Goal: Information Seeking & Learning: Learn about a topic

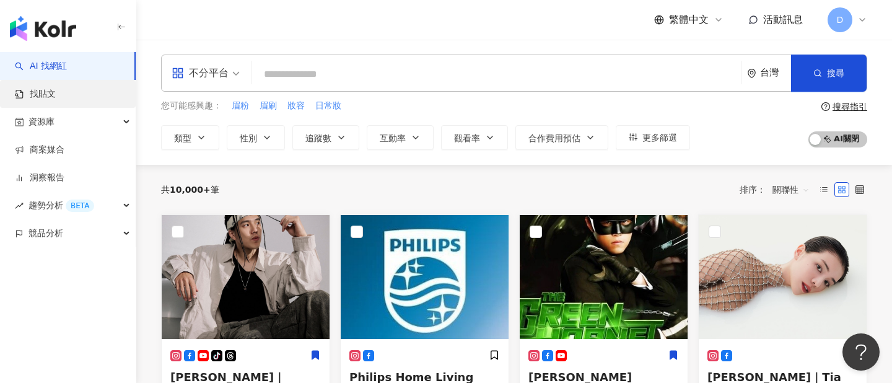
click at [56, 97] on link "找貼文" at bounding box center [35, 94] width 41 height 12
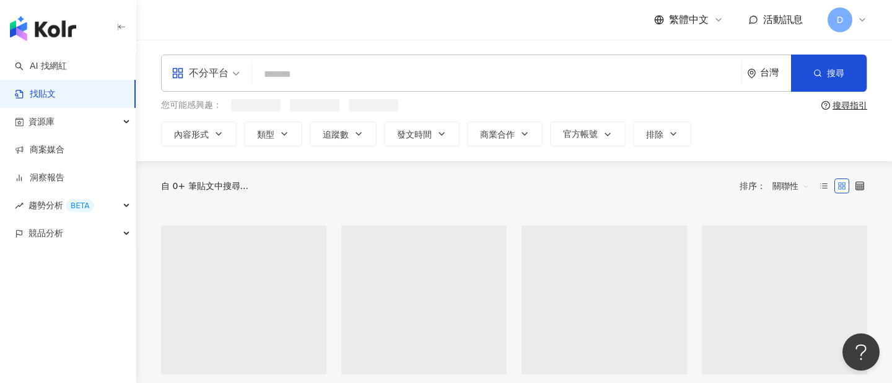
click at [223, 73] on div "不分平台" at bounding box center [200, 73] width 57 height 20
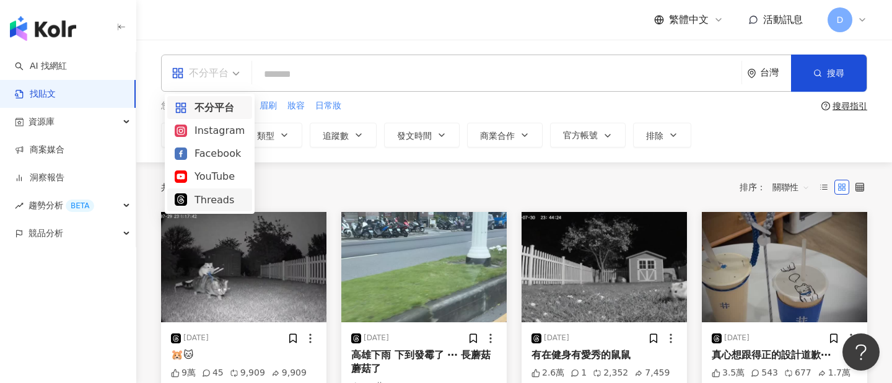
click at [212, 193] on div "Threads" at bounding box center [210, 199] width 70 height 15
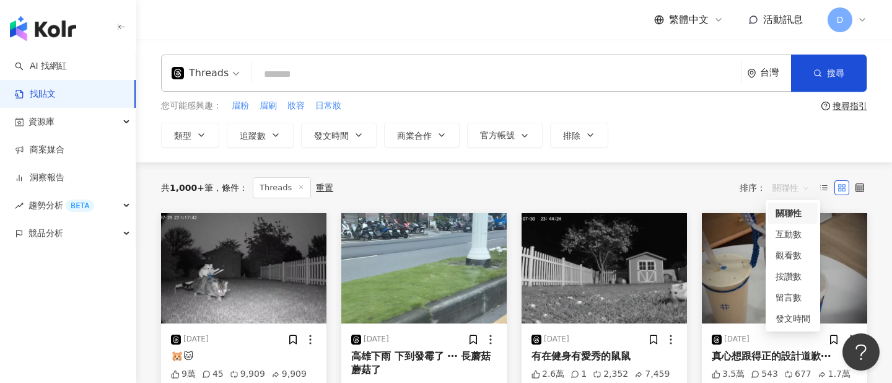
click at [789, 189] on span "關聯性" at bounding box center [790, 188] width 37 height 20
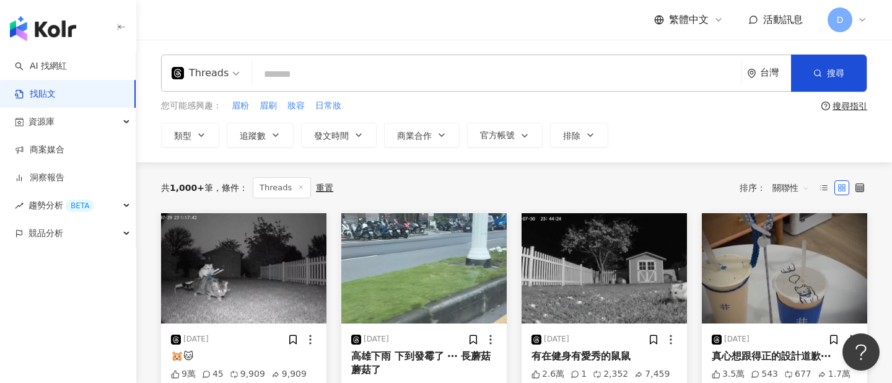
click at [690, 118] on div "Threads 台灣 搜尋 您可能感興趣： 眉粉 眉刷 妝容 日常妝 搜尋指引 類型 追蹤數 發文時間 商業合作 官方帳號 排除" at bounding box center [513, 100] width 755 height 93
click at [268, 83] on input "search" at bounding box center [496, 74] width 479 height 27
type input "**"
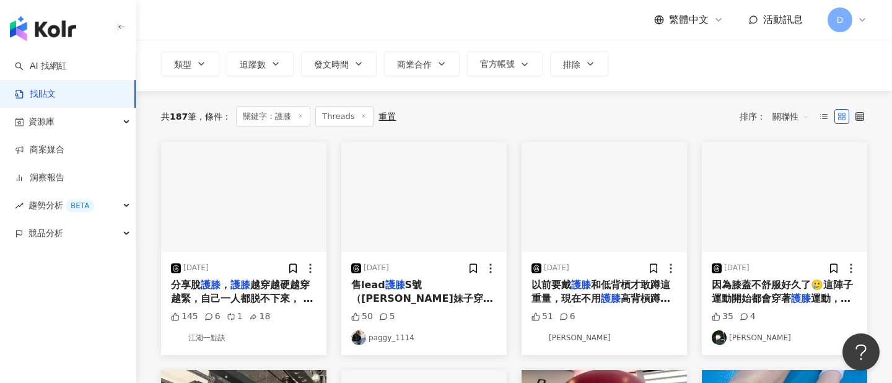
scroll to position [80, 0]
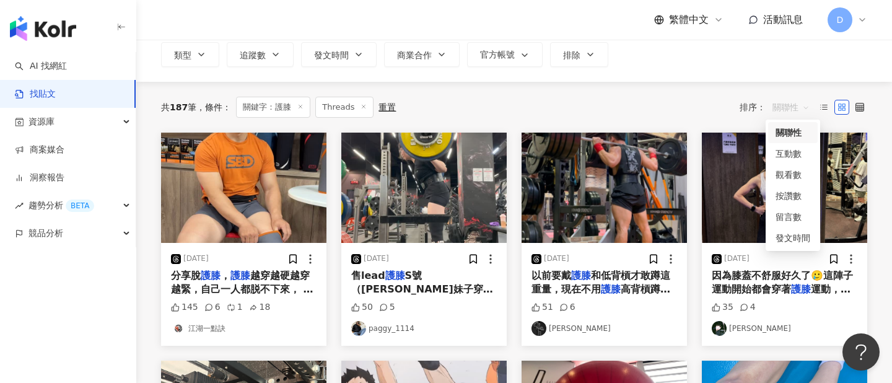
click at [801, 108] on span "關聯性" at bounding box center [790, 107] width 37 height 20
click at [793, 175] on div "觀看數" at bounding box center [792, 175] width 35 height 14
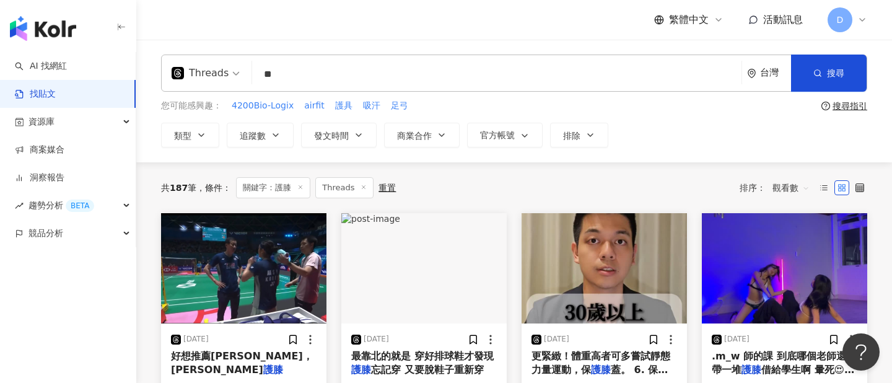
click at [623, 193] on div "共 187 筆 條件 ： 關鍵字：護膝 Threads 重置 排序： 觀看數 觀看數" at bounding box center [514, 187] width 706 height 21
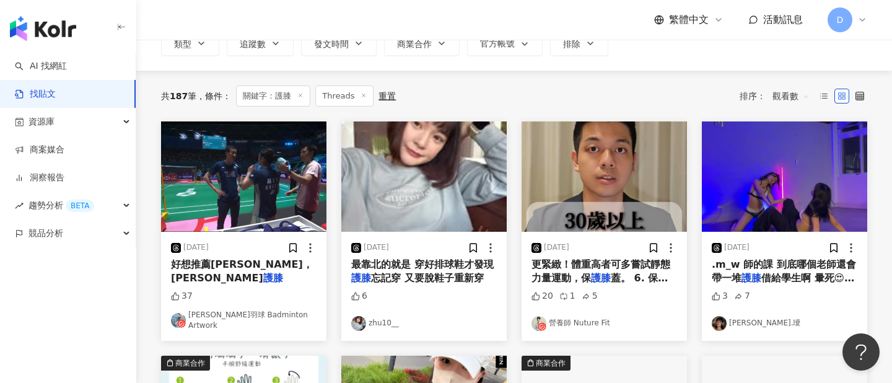
scroll to position [73, 0]
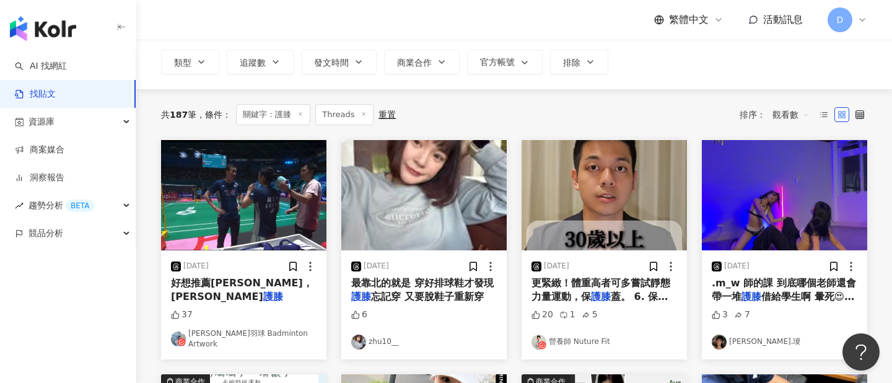
click at [793, 113] on span "觀看數" at bounding box center [790, 115] width 37 height 20
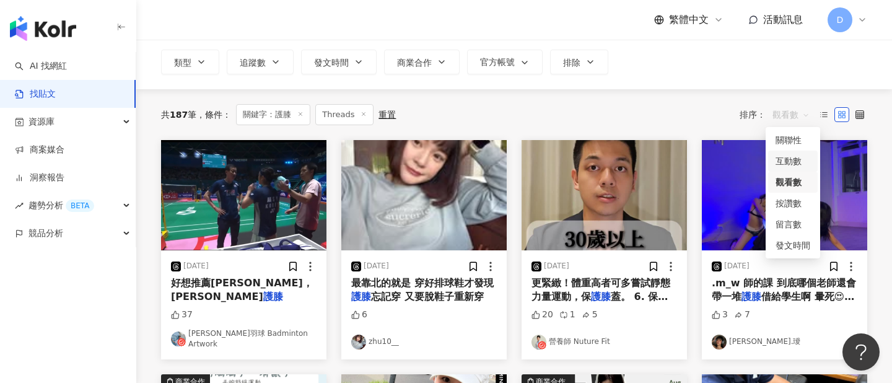
click at [801, 160] on div "互動數" at bounding box center [792, 161] width 35 height 14
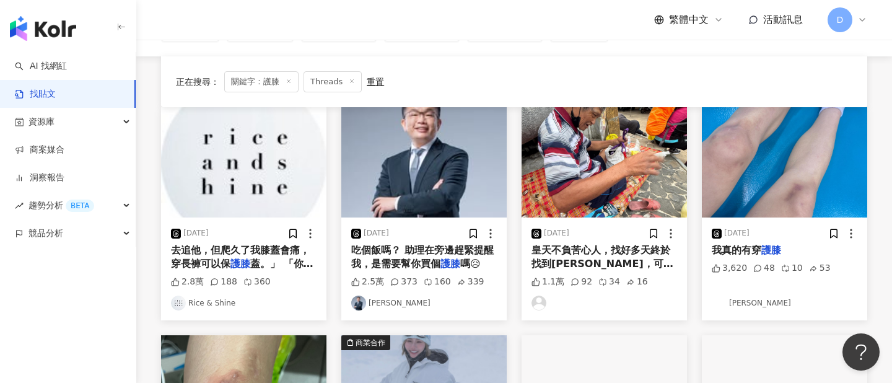
scroll to position [87, 0]
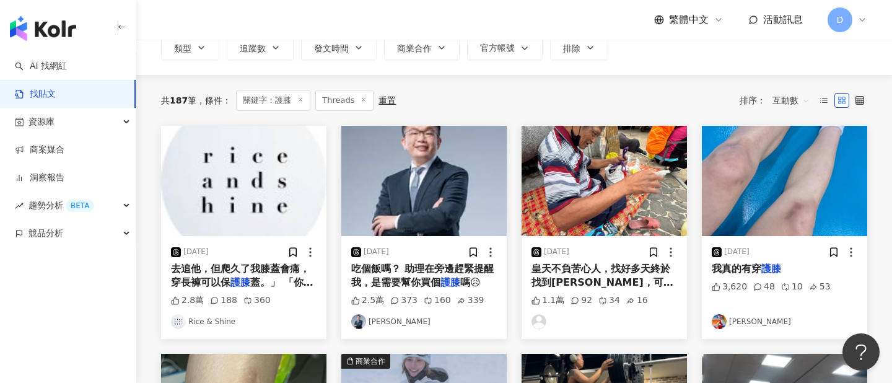
click at [287, 188] on img at bounding box center [243, 181] width 165 height 110
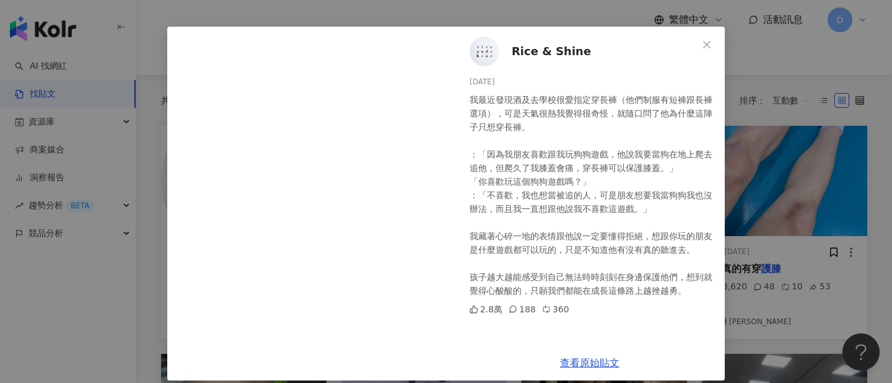
scroll to position [48, 0]
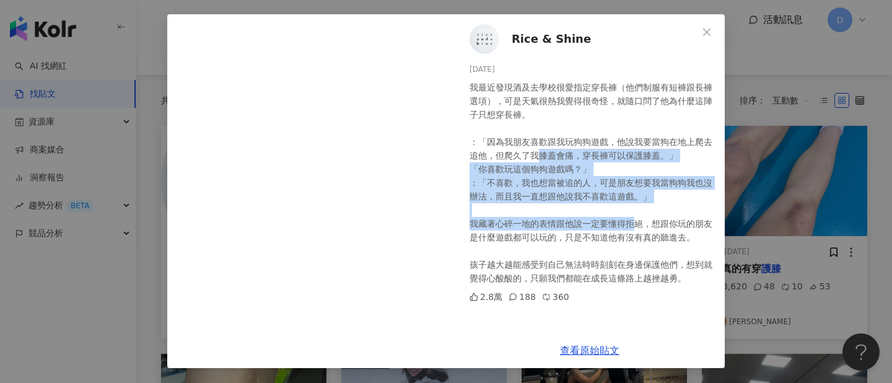
drag, startPoint x: 542, startPoint y: 154, endPoint x: 638, endPoint y: 219, distance: 115.1
click at [638, 219] on div "我最近發現酒及去學校很愛指定穿長褲（他們制服有短褲跟長褲選項），可是天氣很熱我覺得很奇怪，就隨口問了他為什麼這陣子只想穿長褲。 ：「因為我朋友喜歡跟我玩狗狗遊…" at bounding box center [591, 182] width 245 height 204
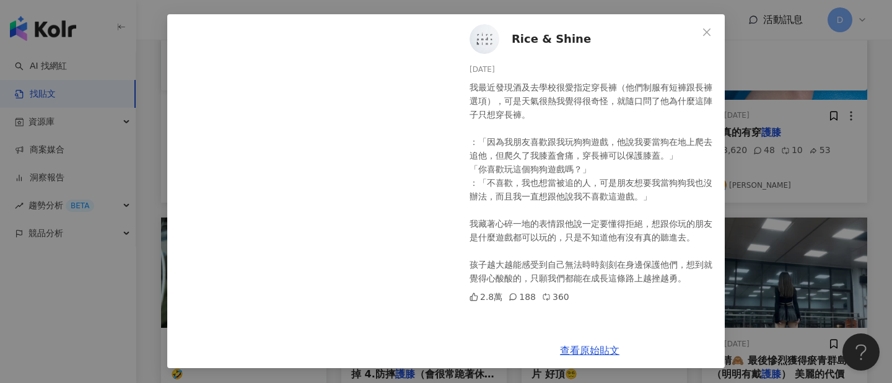
scroll to position [240, 0]
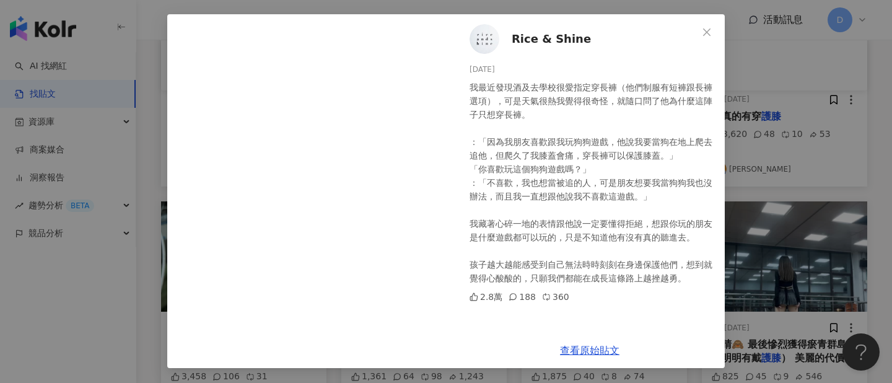
click at [869, 134] on div "Rice & Shine [DATE] 我最近發現酒及去學校很愛指定穿長褲（他們制服有短褲跟長褲選項），可是天氣很熱我覺得很奇怪，就隨口問了他為什麼這陣子只想…" at bounding box center [446, 191] width 892 height 383
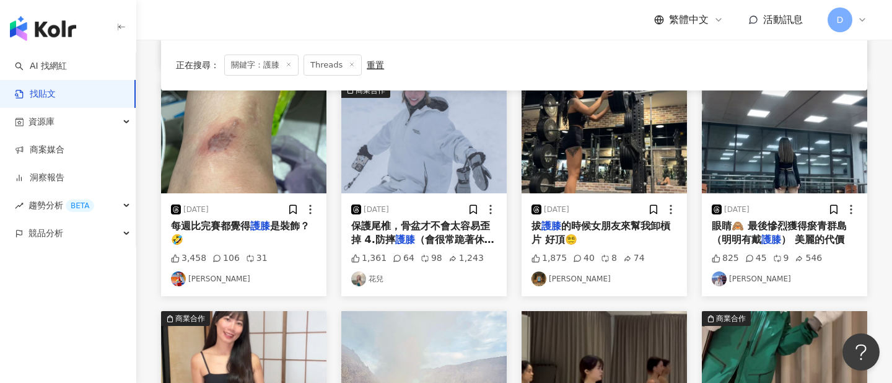
scroll to position [0, 0]
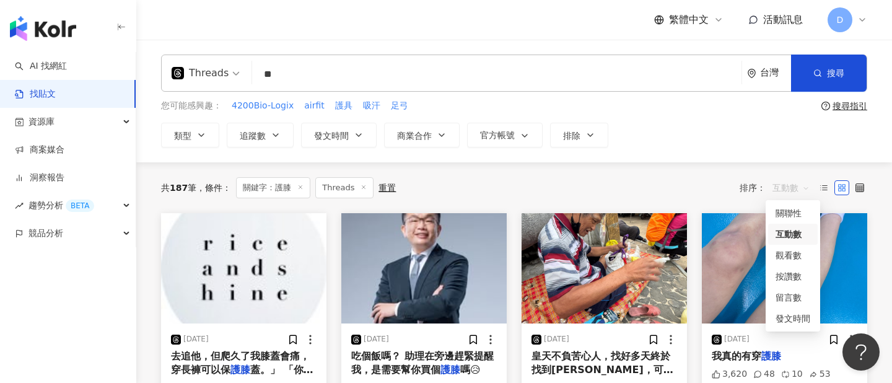
drag, startPoint x: 782, startPoint y: 195, endPoint x: 670, endPoint y: 233, distance: 118.3
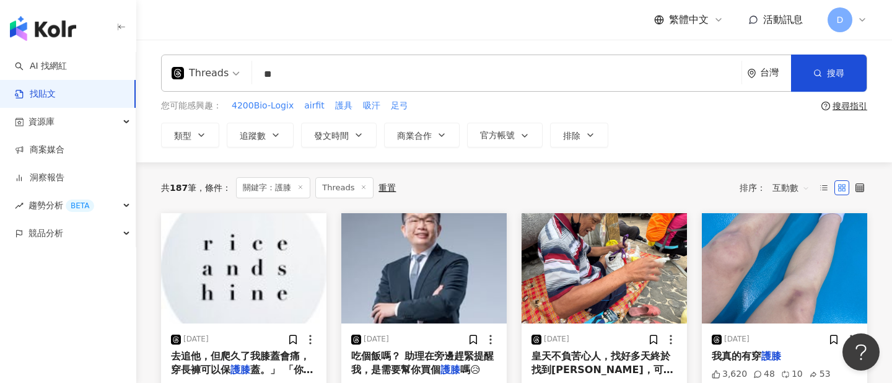
click at [645, 196] on div "共 187 筆 條件 ： 關鍵字：護膝 Threads 重置 排序： 互動數" at bounding box center [514, 187] width 706 height 21
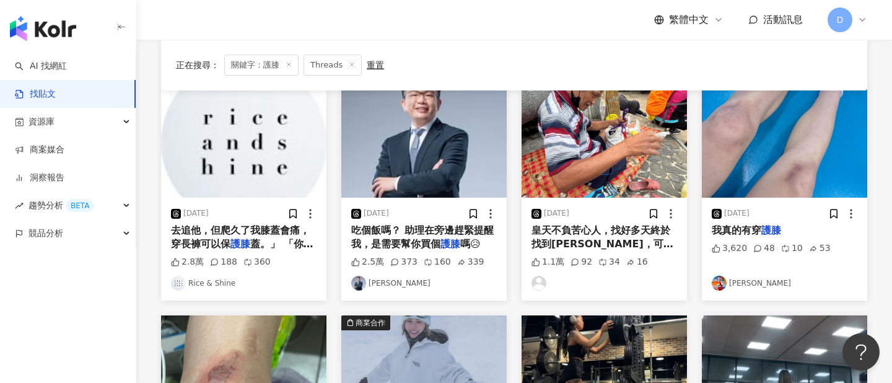
scroll to position [123, 0]
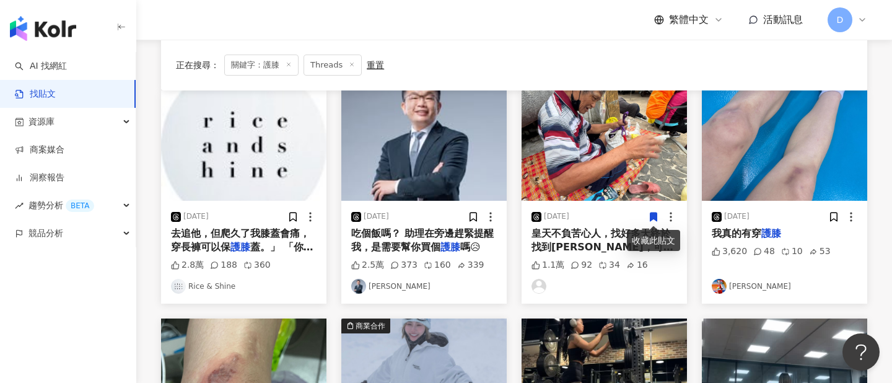
click at [782, 170] on img at bounding box center [784, 145] width 165 height 110
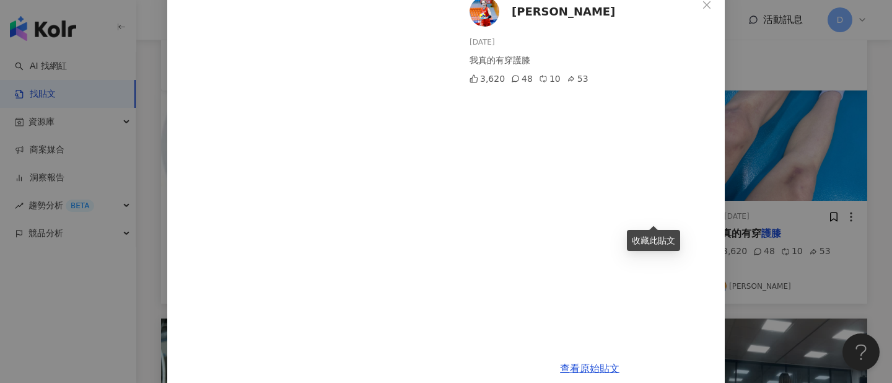
scroll to position [93, 0]
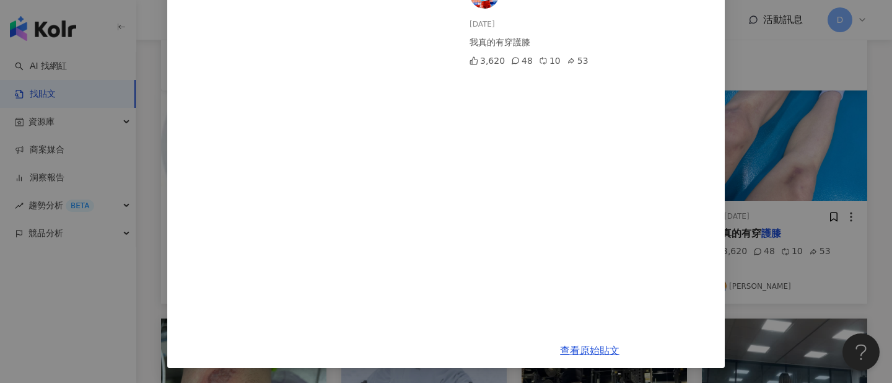
click at [876, 189] on div "[PERSON_NAME][DATE] 我真的有穿護膝 3,620 48 10 53 查看原始貼文" at bounding box center [446, 191] width 892 height 383
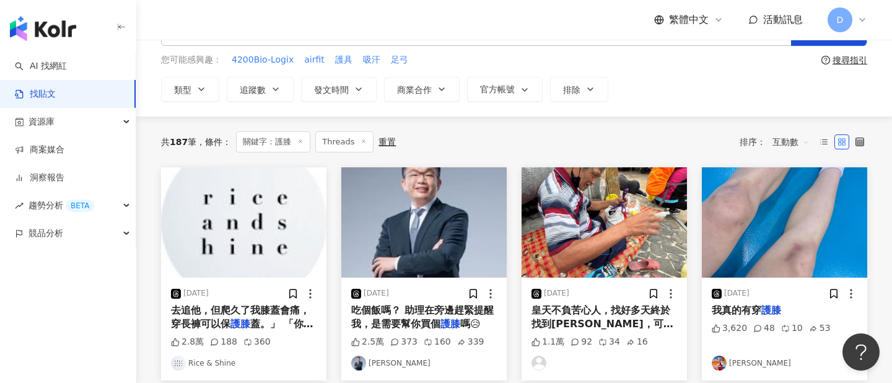
scroll to position [6, 0]
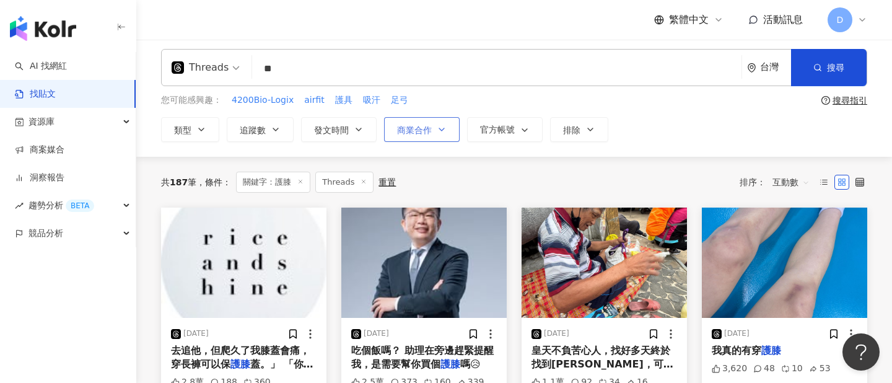
click at [421, 129] on span "商業合作" at bounding box center [414, 130] width 35 height 10
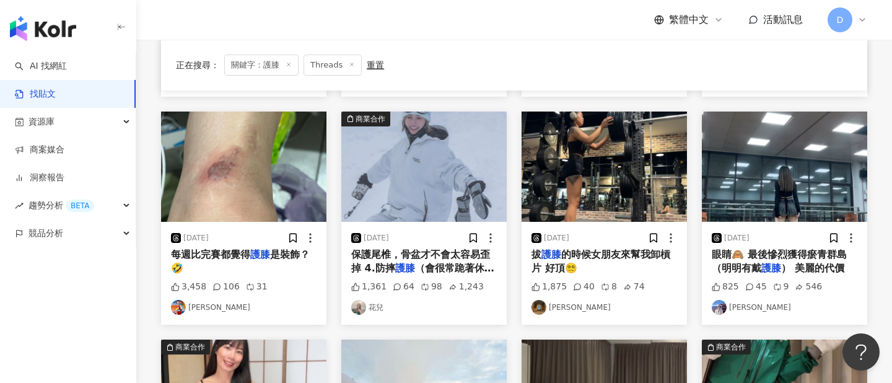
scroll to position [324, 0]
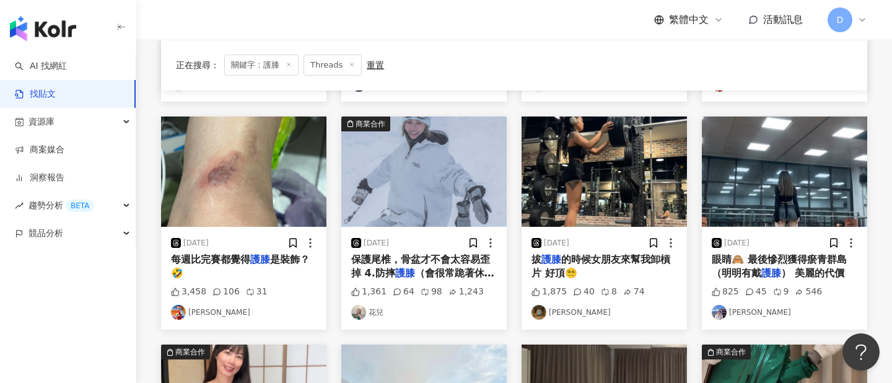
click at [382, 175] on img at bounding box center [423, 171] width 165 height 110
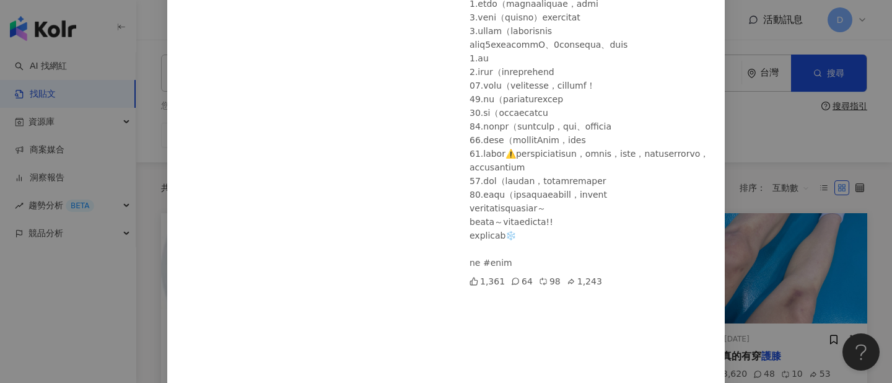
scroll to position [187, 0]
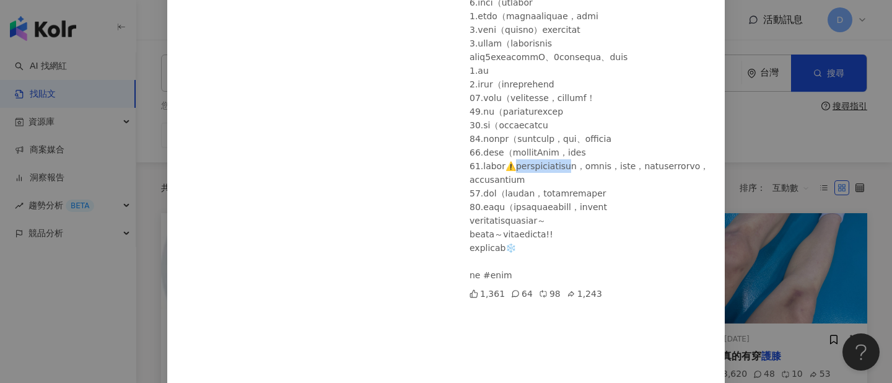
drag, startPoint x: 536, startPoint y: 163, endPoint x: 629, endPoint y: 163, distance: 92.9
click at [631, 164] on div at bounding box center [591, 111] width 245 height 341
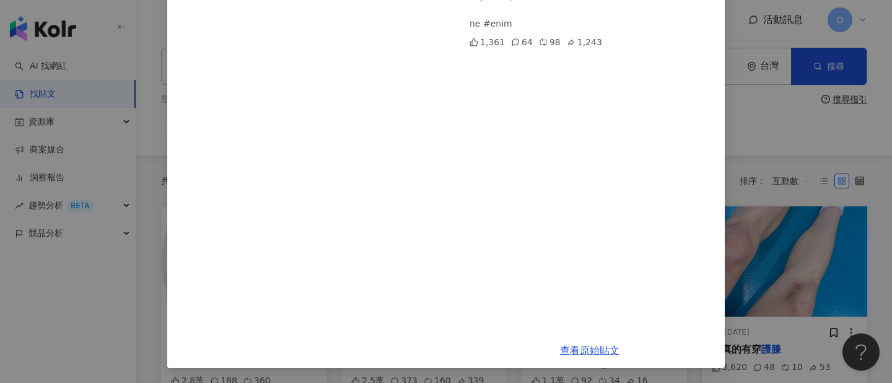
scroll to position [0, 0]
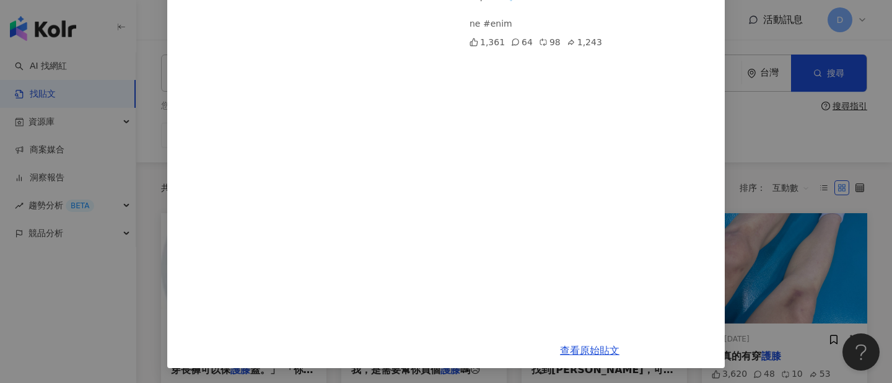
click at [811, 158] on div "花兒 [DATE] 1,361 64 98 1,243 查看原始貼文" at bounding box center [446, 191] width 892 height 383
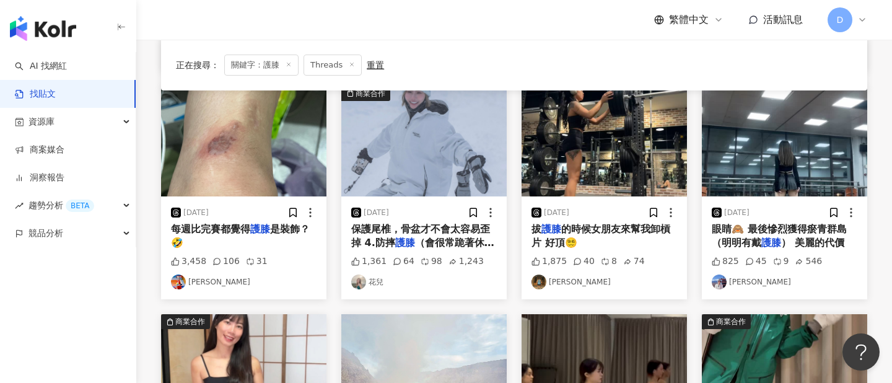
scroll to position [252, 0]
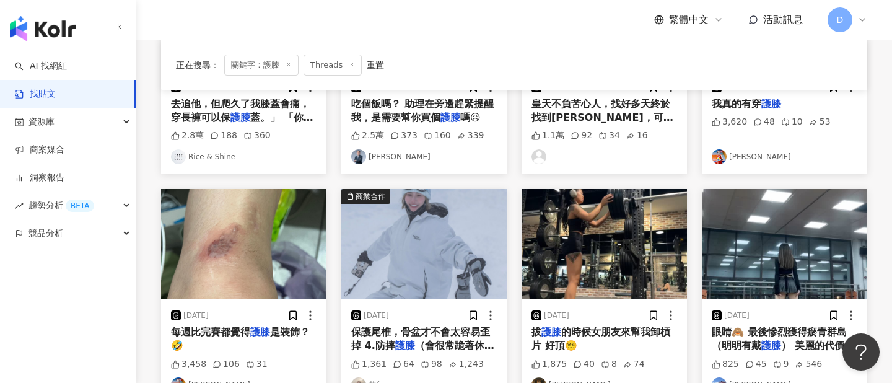
click at [461, 258] on img at bounding box center [423, 244] width 165 height 110
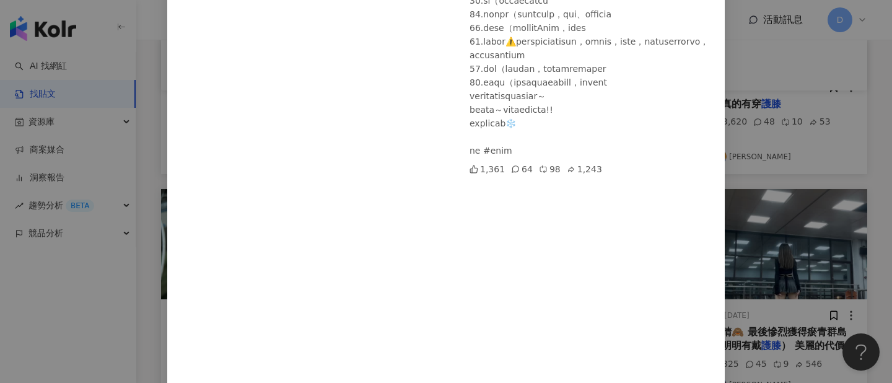
scroll to position [438, 0]
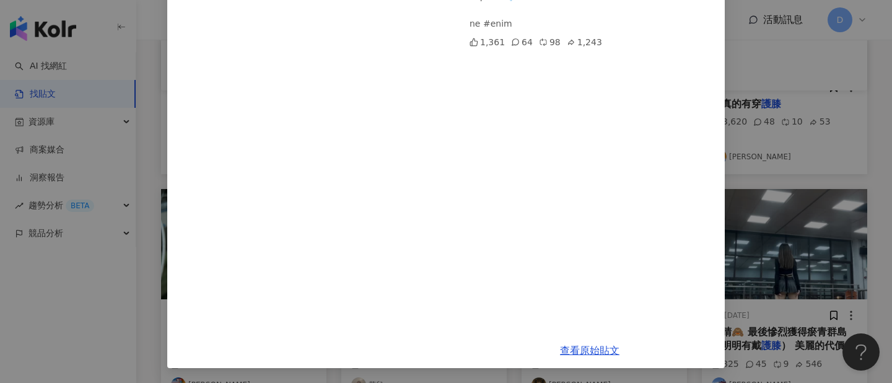
click at [876, 159] on div "花兒 [DATE] 1,361 64 98 1,243 查看原始貼文" at bounding box center [446, 191] width 892 height 383
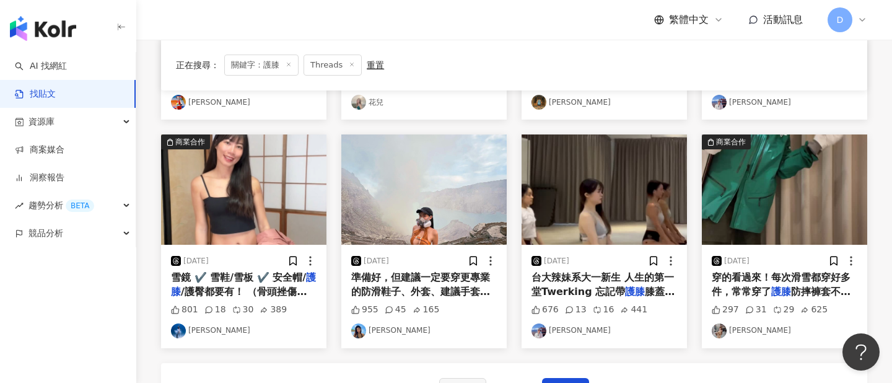
scroll to position [534, 0]
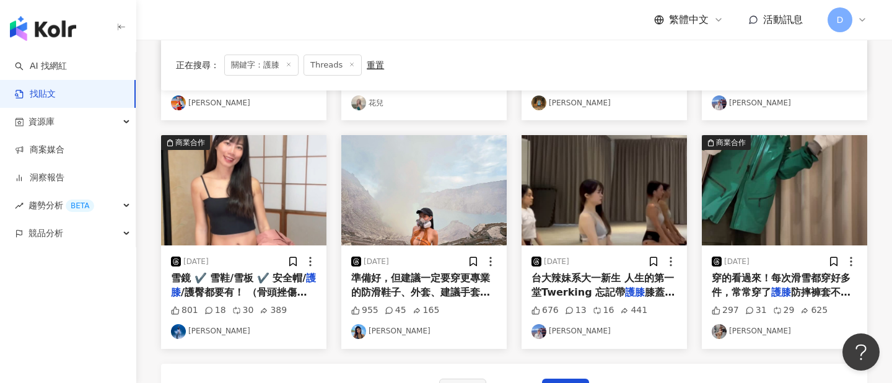
click at [306, 200] on img at bounding box center [243, 190] width 165 height 110
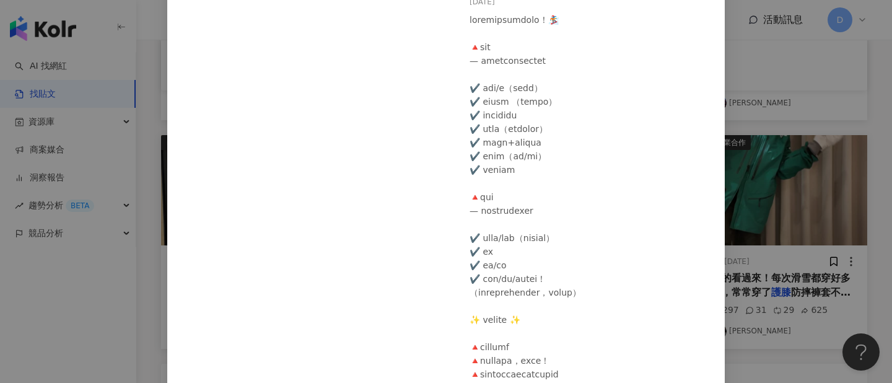
scroll to position [139, 0]
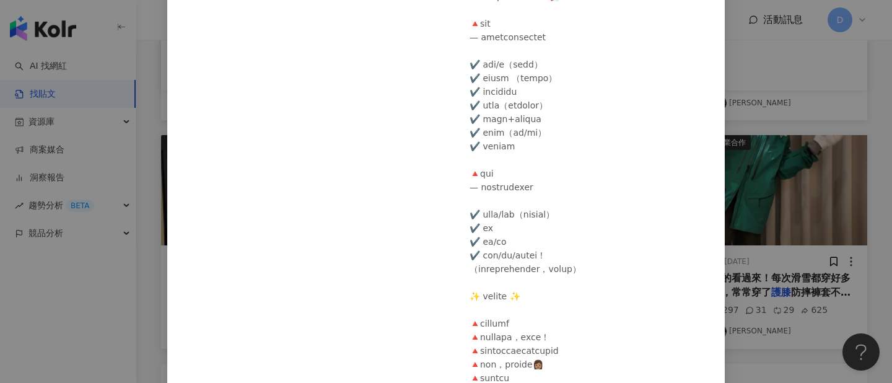
click at [861, 126] on div "佳安 [DATE] 801 18 30 389 查看原始貼文" at bounding box center [446, 191] width 892 height 383
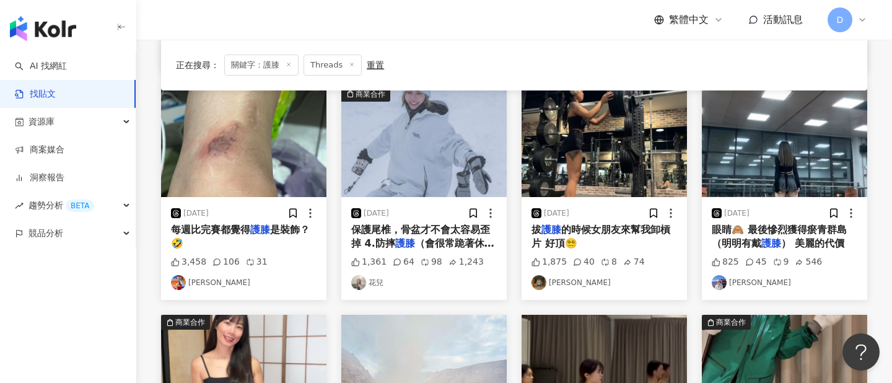
scroll to position [0, 0]
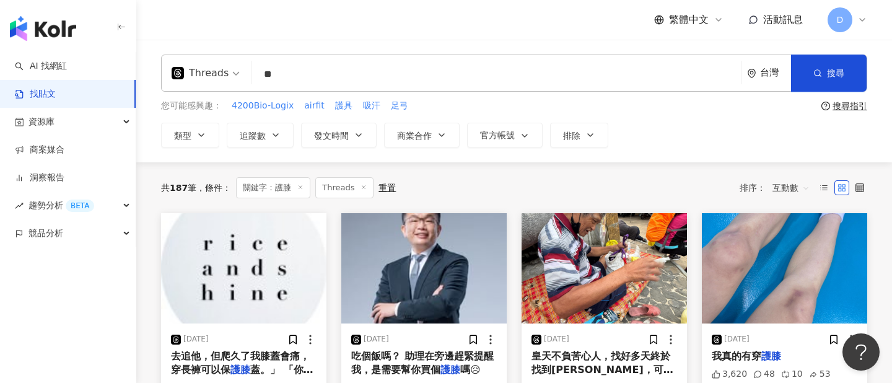
click at [290, 71] on input "**" at bounding box center [496, 74] width 479 height 27
click at [180, 138] on span "類型" at bounding box center [182, 136] width 17 height 10
click at [259, 135] on span "追蹤數" at bounding box center [253, 136] width 26 height 10
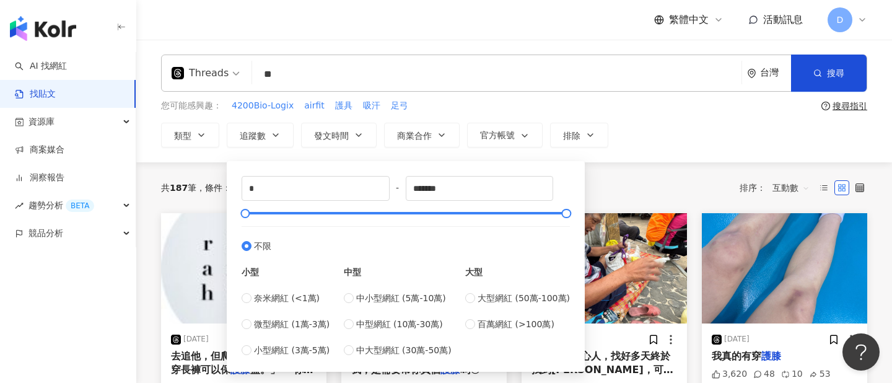
click at [650, 159] on div "Threads ** 台灣 搜尋 您可能感興趣： 4200Bio-Logix airfit 護具 吸汗 足弓 搜尋指引 類型 追蹤數 發文時間 商業合作 官方…" at bounding box center [513, 101] width 755 height 123
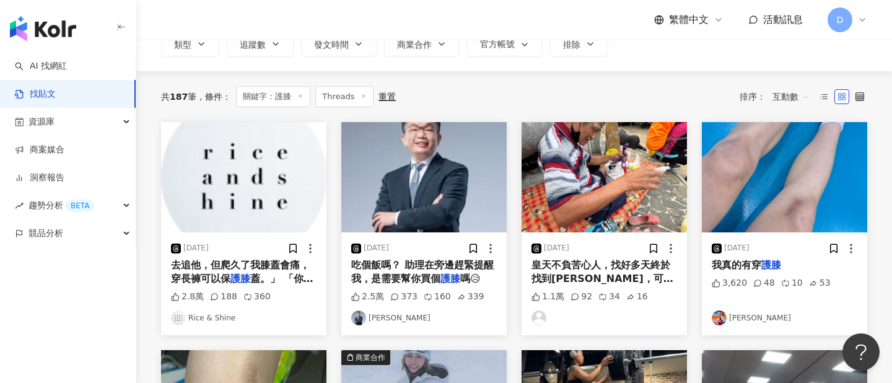
scroll to position [92, 0]
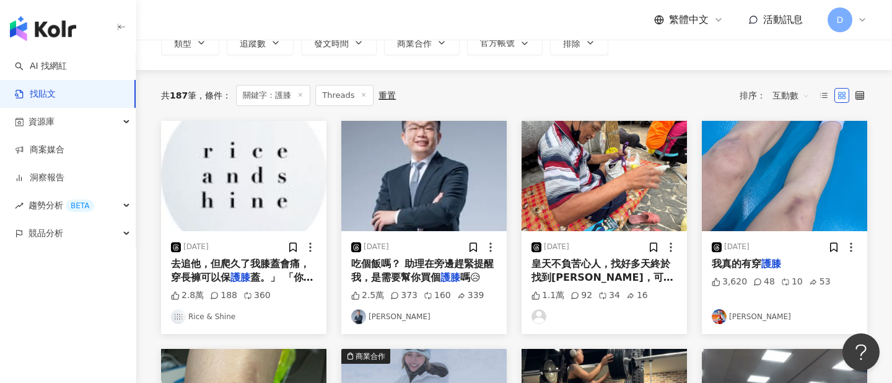
click at [448, 204] on img at bounding box center [423, 176] width 165 height 110
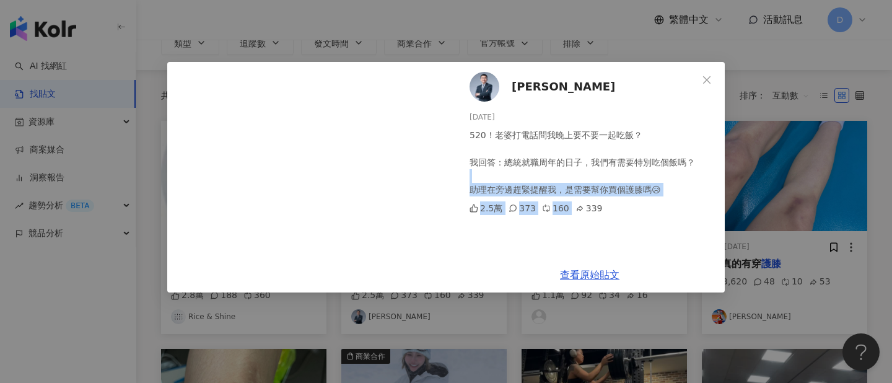
drag, startPoint x: 458, startPoint y: 180, endPoint x: 639, endPoint y: 196, distance: 182.2
click at [638, 196] on div "[PERSON_NAME][DATE] 520！老婆打電話問我晚上要不要一起吃飯？ 我回答：總統就職周年的日子，我們有需要特別吃個飯嗎？ 助理在旁邊趕緊提醒我…" at bounding box center [589, 159] width 270 height 195
click at [480, 87] on img at bounding box center [484, 87] width 30 height 30
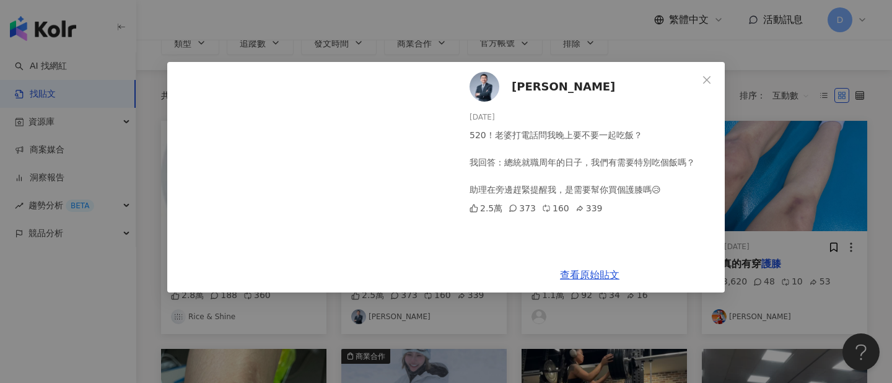
click at [570, 38] on div "[PERSON_NAME][DATE] 520！老婆打電話問我晚上要不要一起吃飯？ 我回答：總統就職周年的日子，我們有需要特別吃個飯嗎？ 助理在旁邊趕緊提醒我…" at bounding box center [446, 191] width 892 height 383
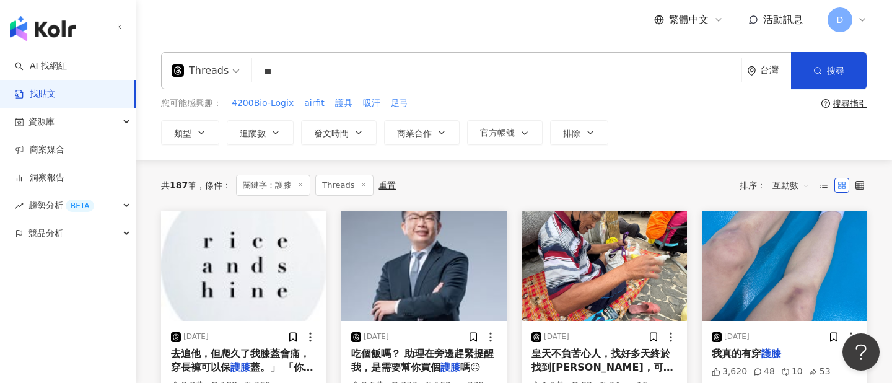
scroll to position [0, 0]
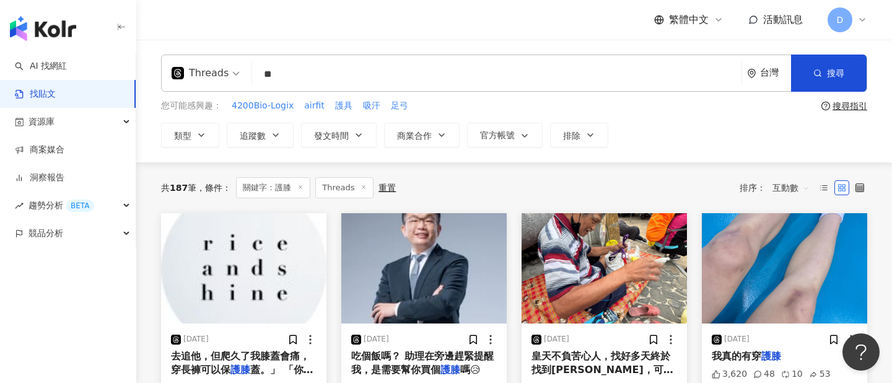
drag, startPoint x: 268, startPoint y: 66, endPoint x: 315, endPoint y: 63, distance: 47.2
click at [316, 64] on input "**" at bounding box center [496, 74] width 479 height 27
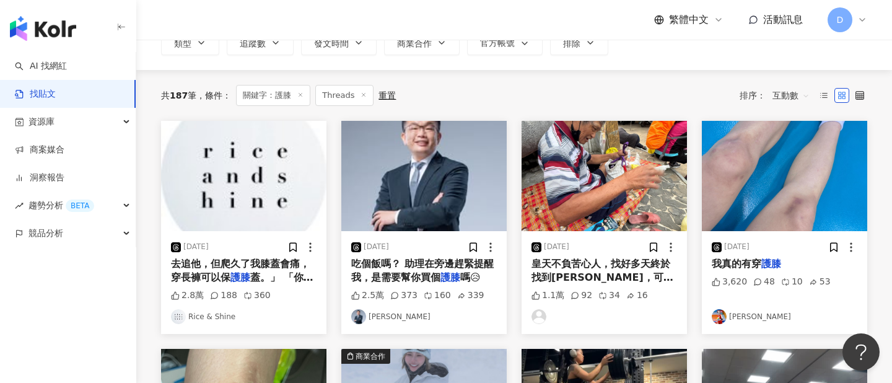
scroll to position [71, 0]
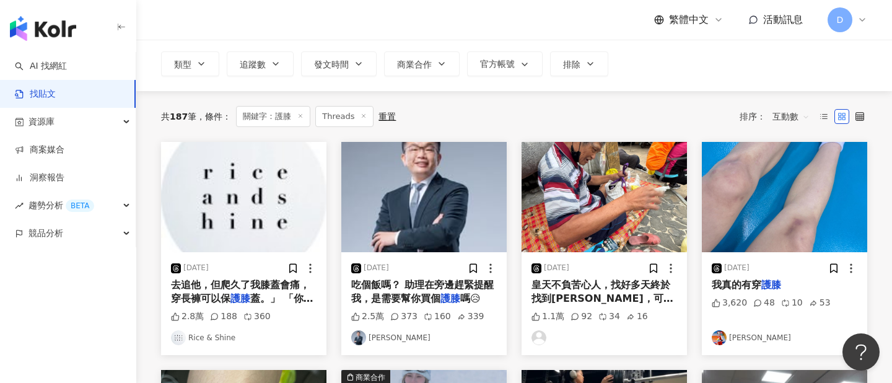
click at [625, 217] on img at bounding box center [603, 197] width 165 height 110
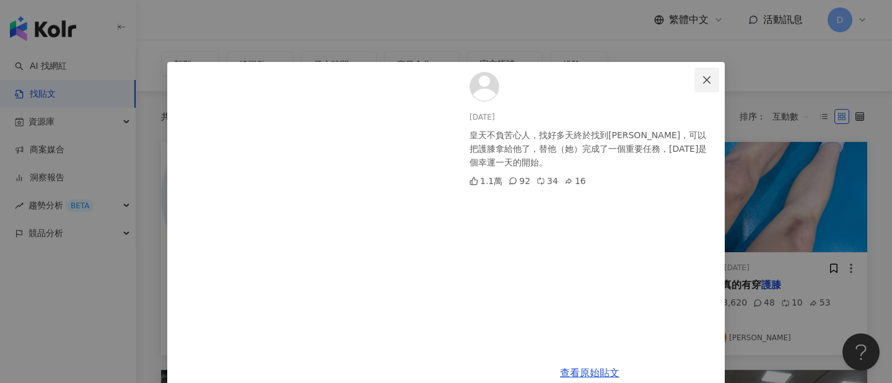
click at [707, 81] on icon "close" at bounding box center [707, 80] width 10 height 10
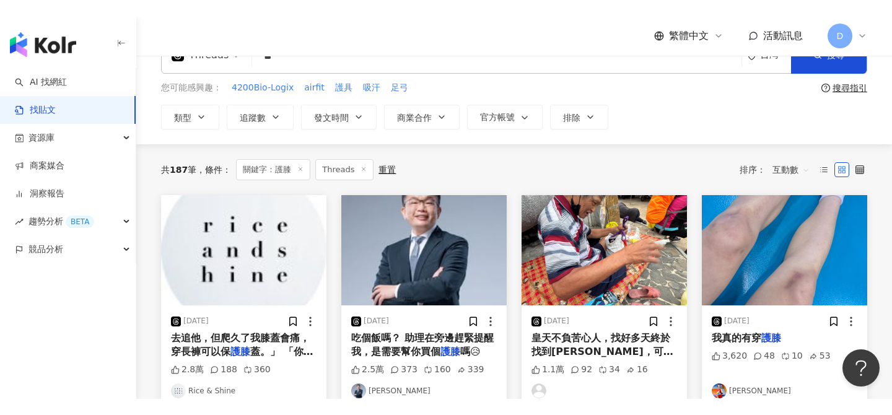
scroll to position [0, 0]
